Goal: Transaction & Acquisition: Purchase product/service

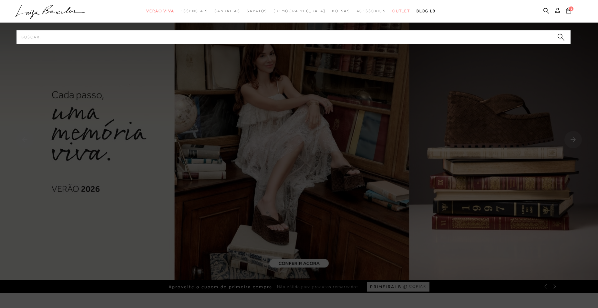
click at [341, 38] on input "Pesquisar" at bounding box center [293, 37] width 555 height 14
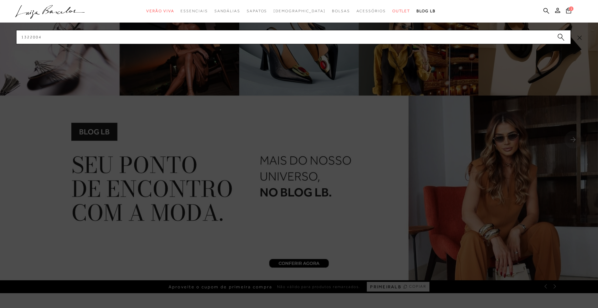
type input "13220049"
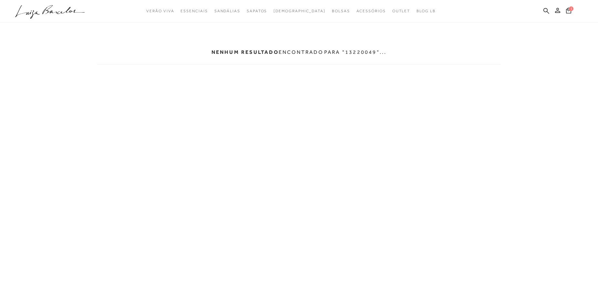
click at [57, 14] on icon ".a{fill-rule:evenodd;}" at bounding box center [50, 12] width 70 height 14
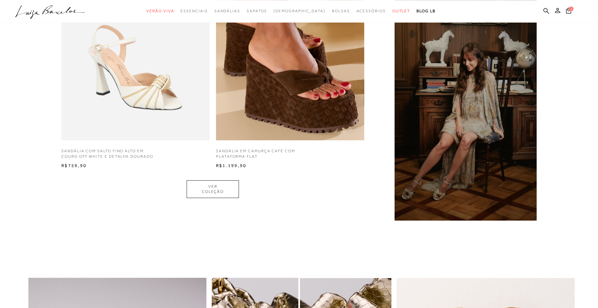
scroll to position [494, 0]
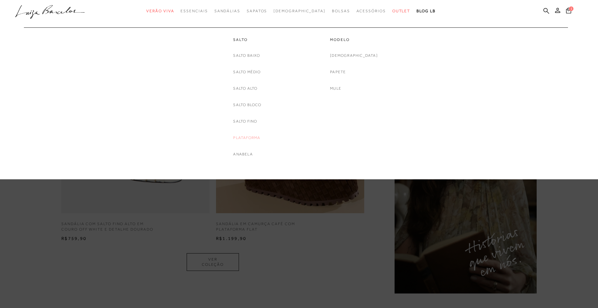
click at [240, 137] on link "Plataforma" at bounding box center [246, 138] width 27 height 7
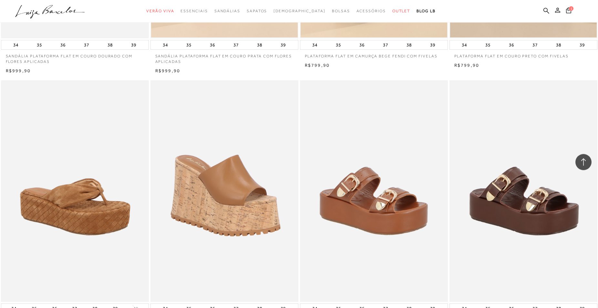
scroll to position [757, 0]
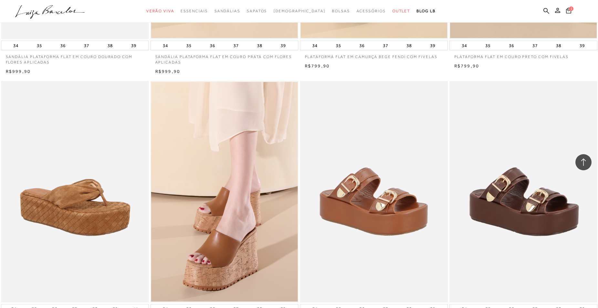
click at [551, 7] on ul ".a{fill-rule:evenodd;} Verão Viva Em alta Favoritos das Influenciadoras Apostas…" at bounding box center [294, 11] width 558 height 12
click at [548, 10] on icon at bounding box center [546, 11] width 6 height 6
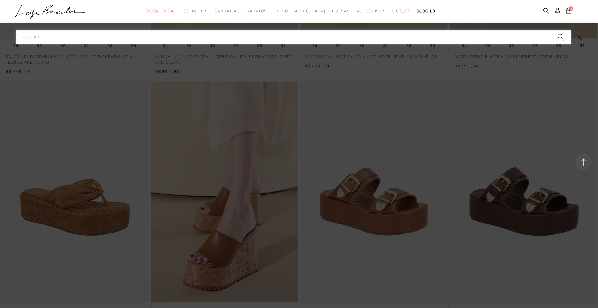
click at [275, 37] on input "Pesquisar" at bounding box center [293, 37] width 555 height 14
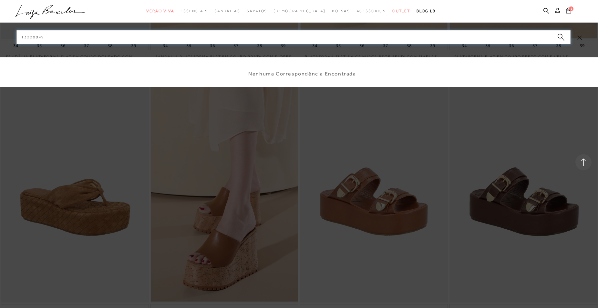
type input "132200494"
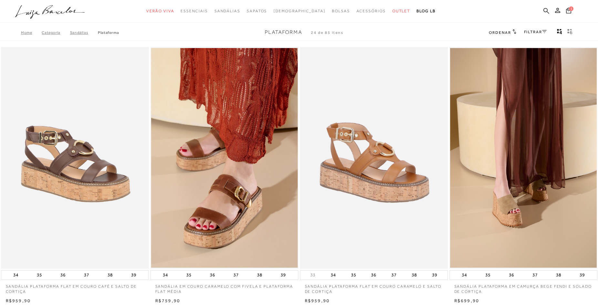
click at [549, 9] on icon at bounding box center [546, 11] width 6 height 6
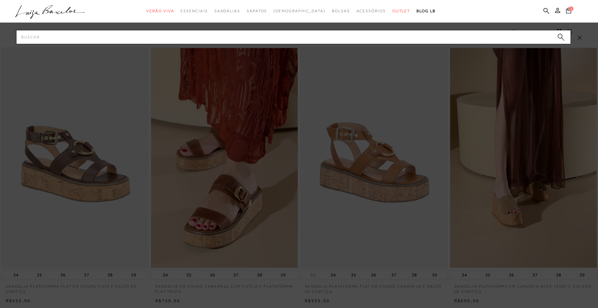
drag, startPoint x: 434, startPoint y: 19, endPoint x: 465, endPoint y: 43, distance: 38.6
click at [457, 24] on div "categoryHeader .a{fill-rule:evenodd;} Verão Viva Mule" at bounding box center [299, 12] width 598 height 24
drag, startPoint x: 465, startPoint y: 43, endPoint x: 470, endPoint y: 49, distance: 8.0
click at [470, 44] on input "Pesquisar" at bounding box center [293, 37] width 555 height 14
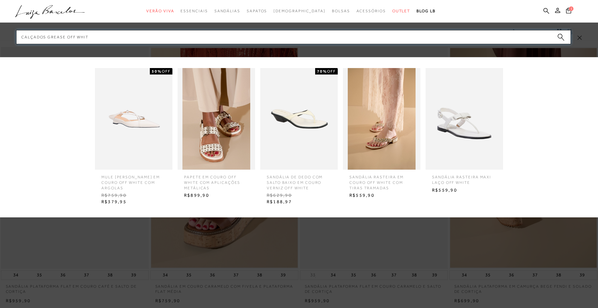
type input "calçados grease off white"
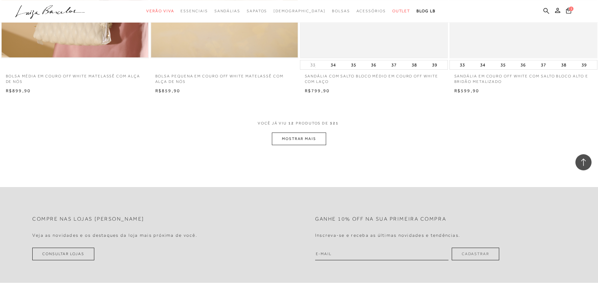
scroll to position [757, 0]
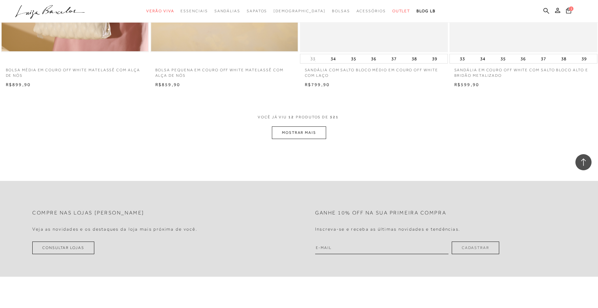
click at [314, 137] on button "MOSTRAR MAIS" at bounding box center [299, 133] width 54 height 13
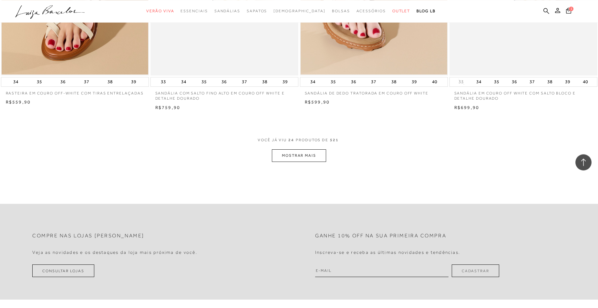
scroll to position [1526, 0]
click at [313, 154] on button "MOSTRAR MAIS" at bounding box center [299, 155] width 54 height 13
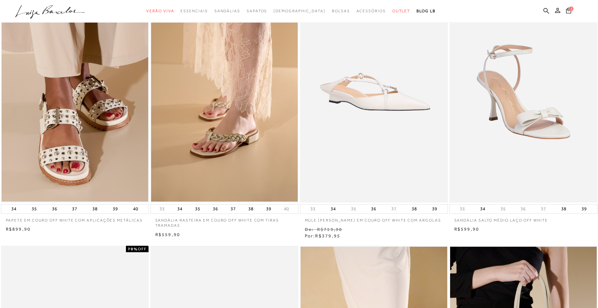
scroll to position [0, 0]
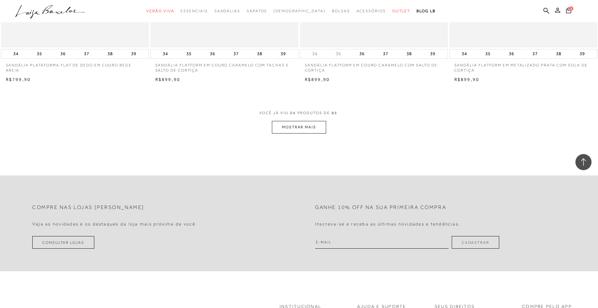
scroll to position [1548, 0]
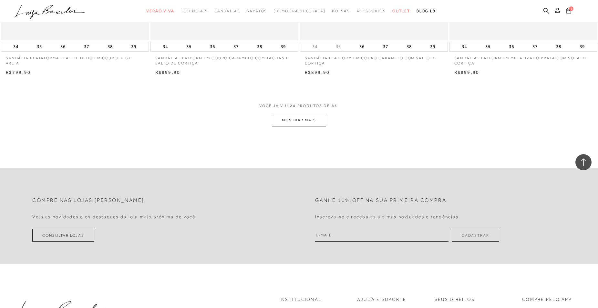
click at [289, 118] on button "MOSTRAR MAIS" at bounding box center [299, 120] width 54 height 13
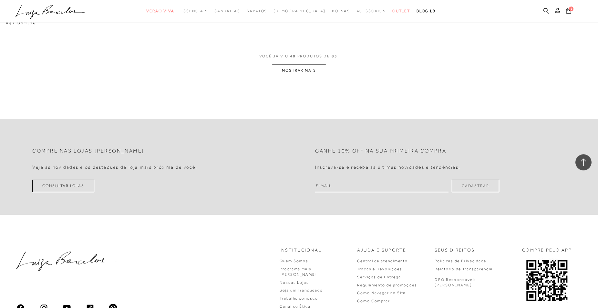
scroll to position [3099, 0]
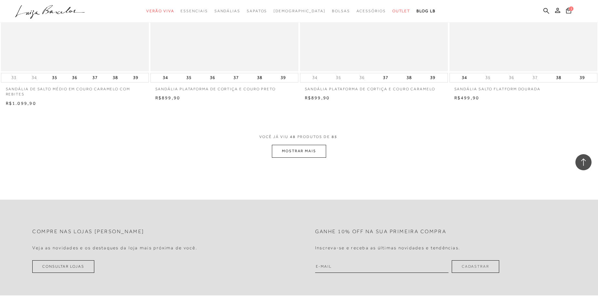
click at [312, 152] on button "MOSTRAR MAIS" at bounding box center [299, 151] width 54 height 13
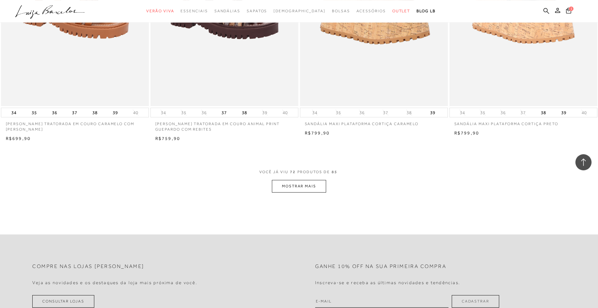
scroll to position [4647, 0]
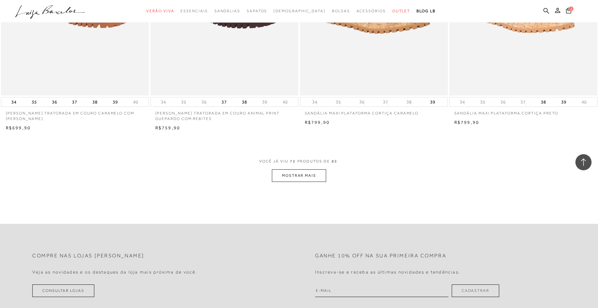
click at [309, 175] on button "MOSTRAR MAIS" at bounding box center [299, 175] width 54 height 13
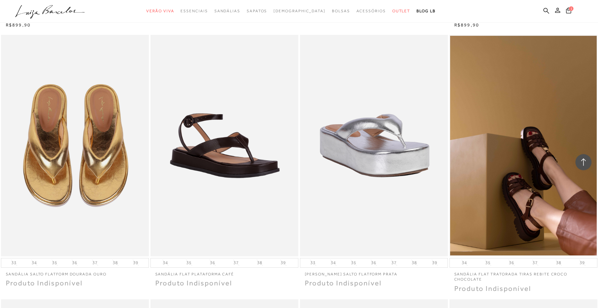
scroll to position [4943, 0]
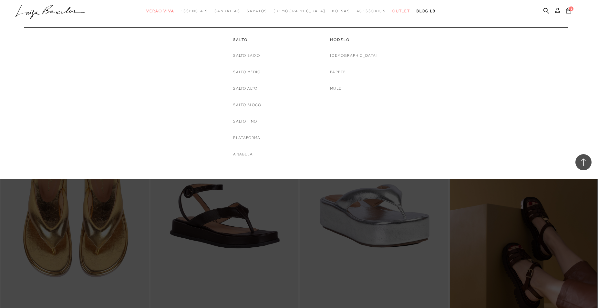
click at [232, 12] on span "Sandálias" at bounding box center [227, 11] width 26 height 5
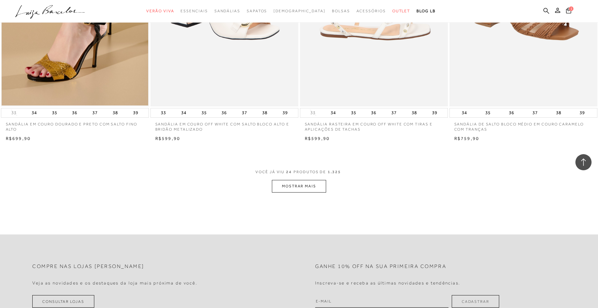
scroll to position [1482, 0]
click at [315, 184] on button "MOSTRAR MAIS" at bounding box center [299, 186] width 54 height 13
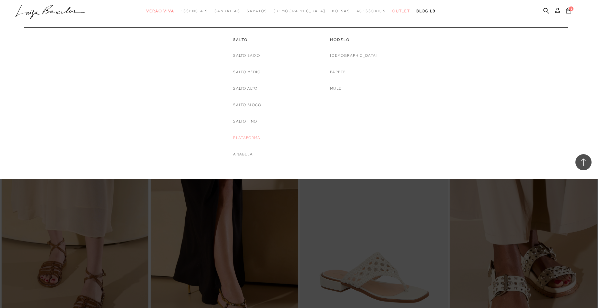
click at [249, 137] on link "Plataforma" at bounding box center [246, 138] width 27 height 7
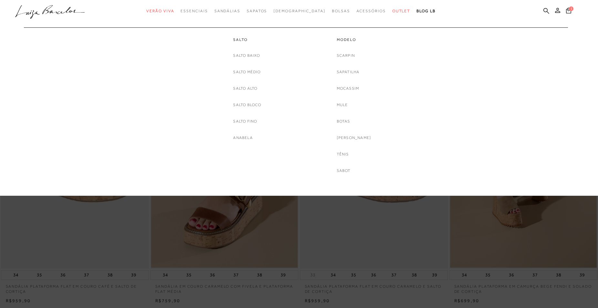
click at [487, 77] on div "Salto [GEOGRAPHIC_DATA] Salto Médio [GEOGRAPHIC_DATA] Salto Bloco [GEOGRAPHIC_D…" at bounding box center [295, 100] width 555 height 147
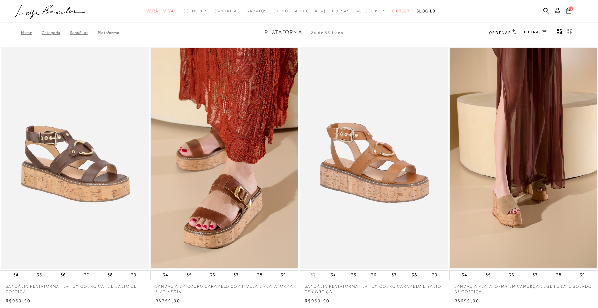
click at [108, 36] on div "Home Categoria [GEOGRAPHIC_DATA] Plataforma Plataforma 24 de 85 itens Ordenar O…" at bounding box center [299, 32] width 598 height 17
click at [110, 34] on link "Plataforma" at bounding box center [108, 32] width 21 height 5
click at [547, 13] on icon at bounding box center [546, 11] width 6 height 6
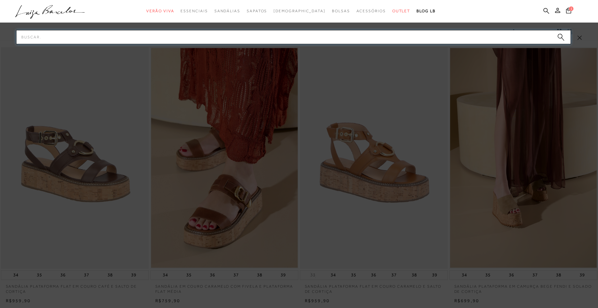
click at [343, 39] on input "Pesquisar" at bounding box center [293, 37] width 555 height 14
type input "13220049-4"
